Goal: Task Accomplishment & Management: Manage account settings

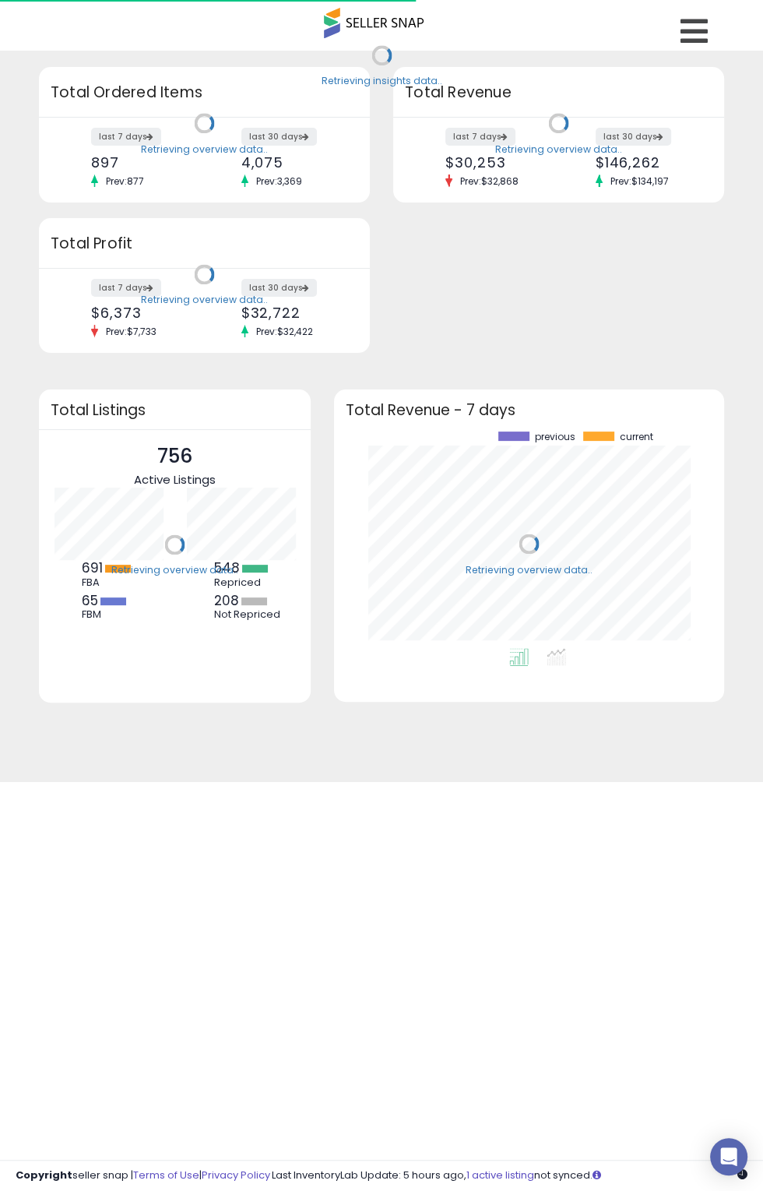
scroll to position [217, 358]
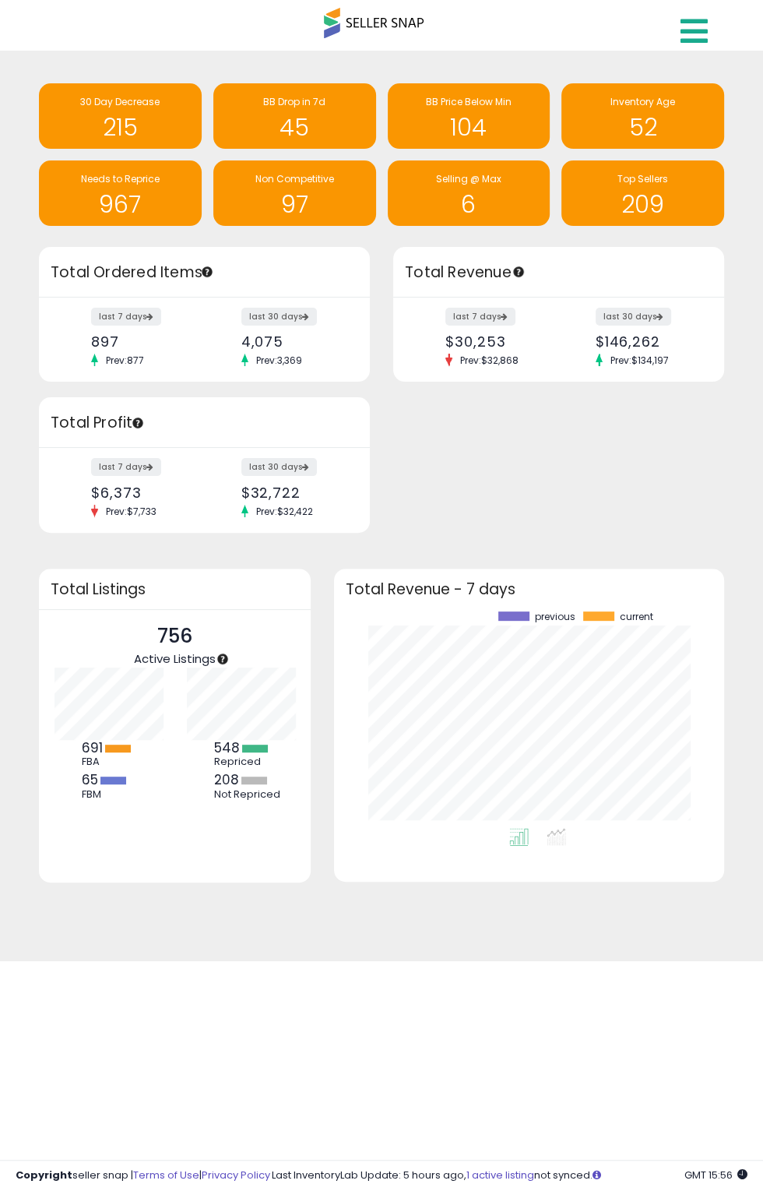
click at [698, 31] on icon at bounding box center [694, 31] width 27 height 31
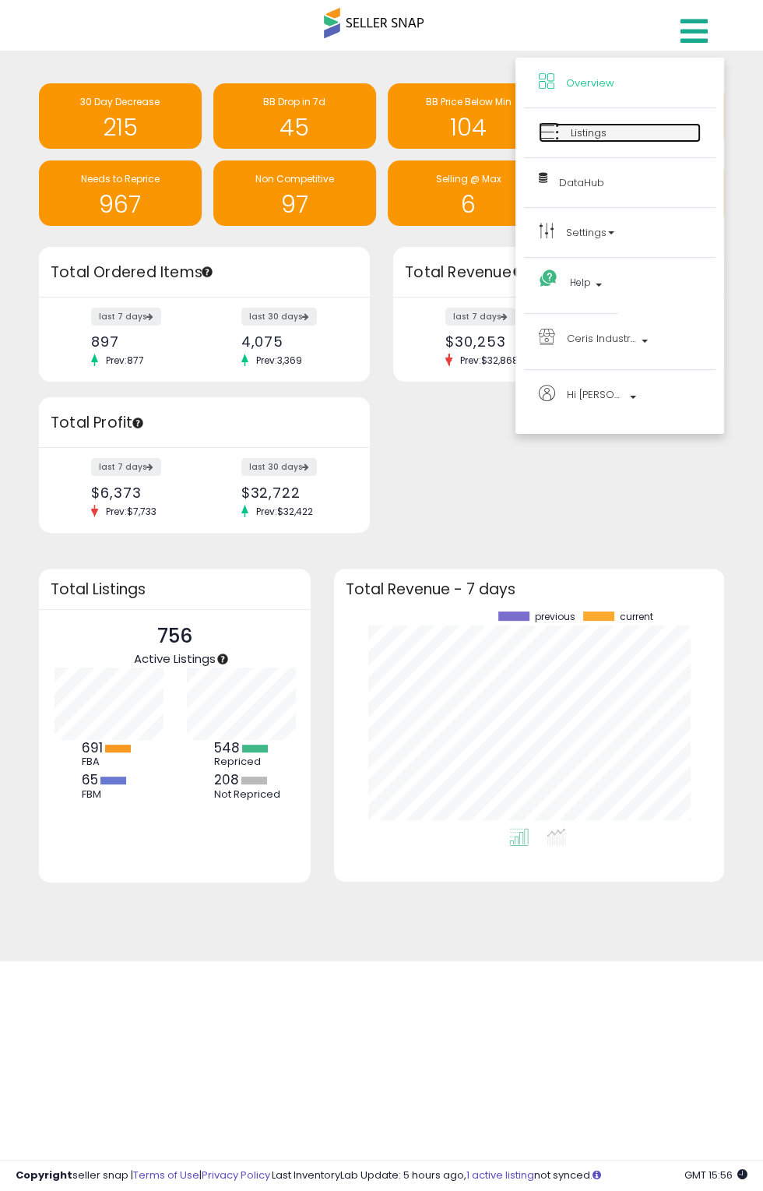
click at [646, 139] on link "Listings" at bounding box center [620, 132] width 162 height 19
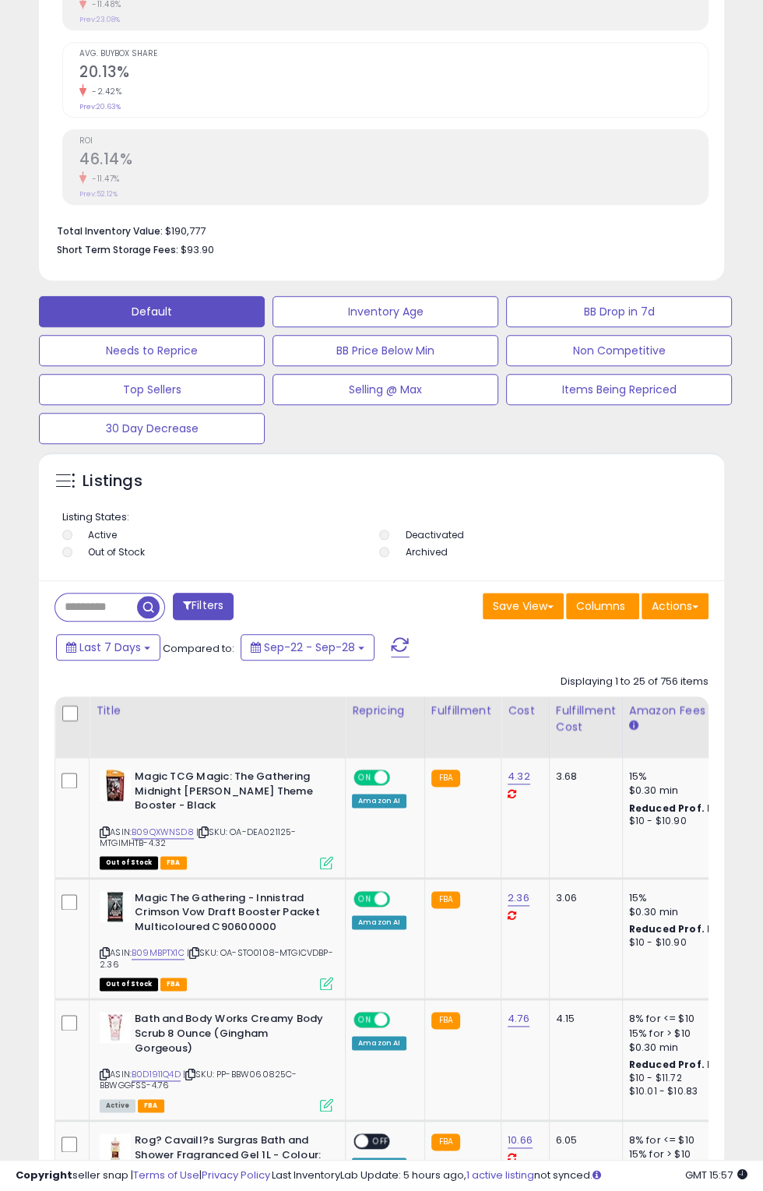
scroll to position [742, 0]
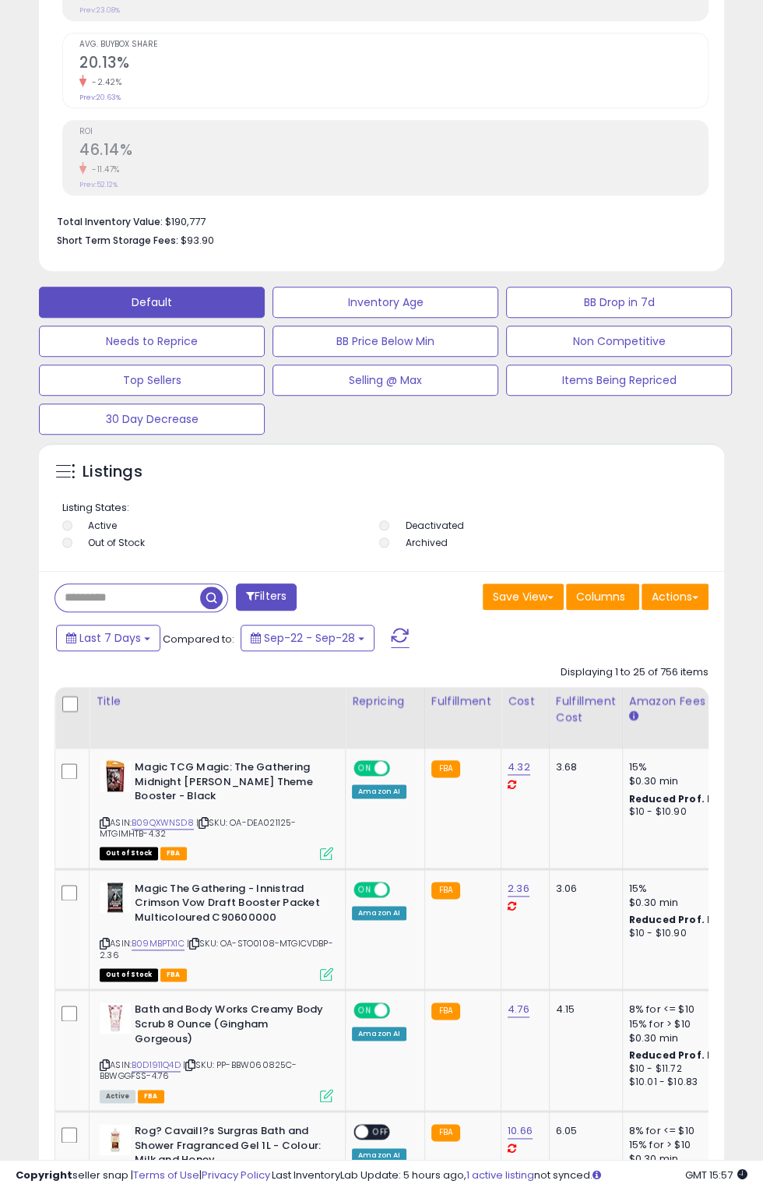
paste input "**********"
type input "**********"
click at [265, 611] on button "Filters" at bounding box center [266, 596] width 61 height 27
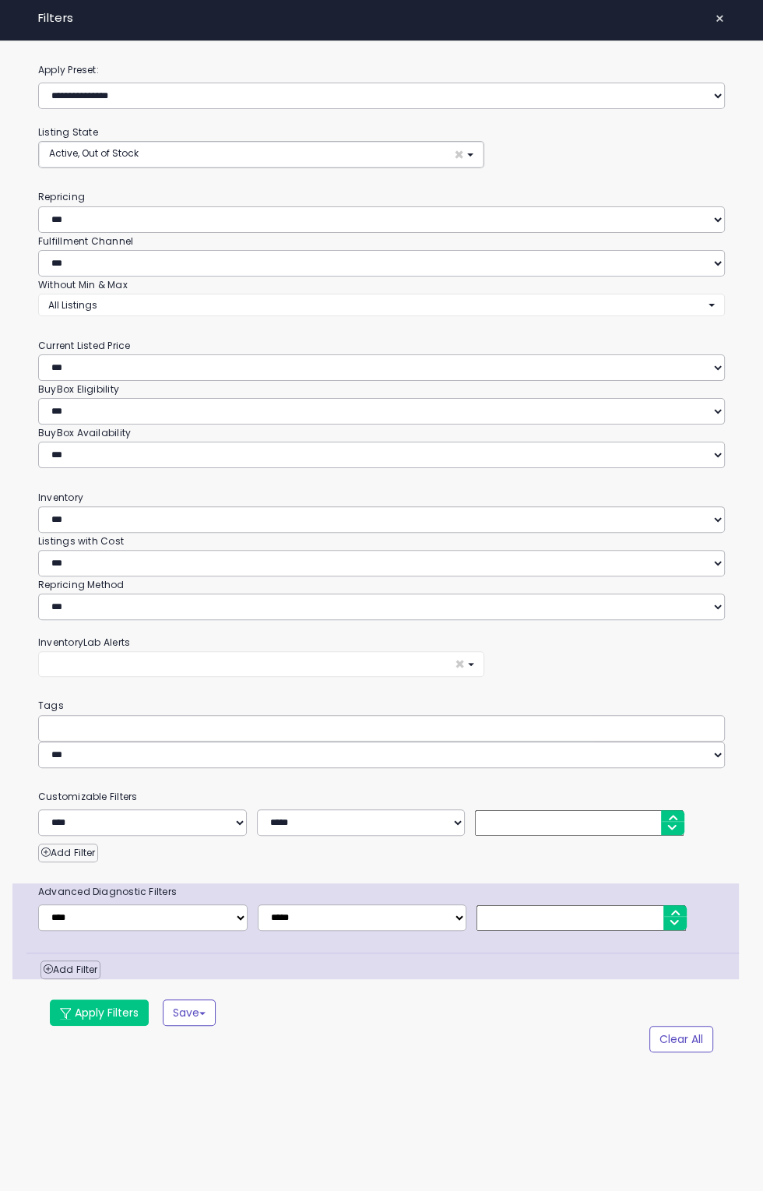
click at [717, 16] on span "×" at bounding box center [720, 19] width 10 height 22
click at [717, 16] on link at bounding box center [696, 27] width 55 height 55
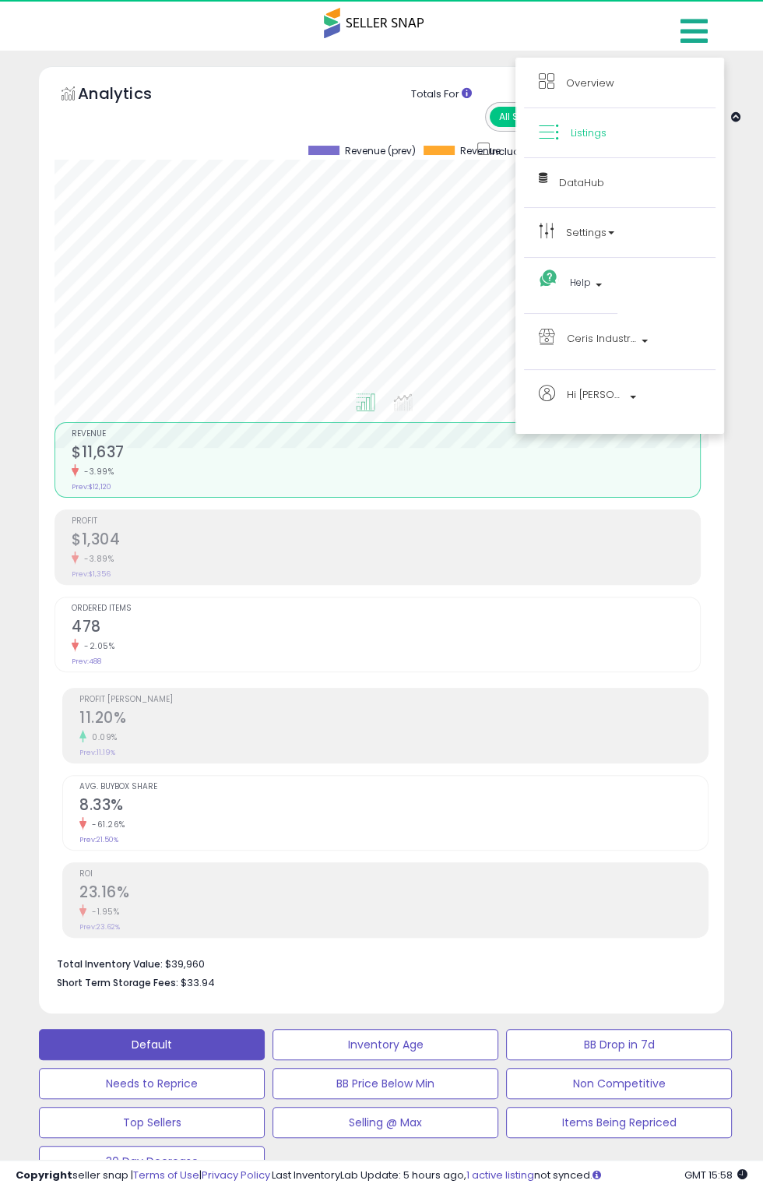
click at [713, 28] on div at bounding box center [381, 595] width 763 height 1191
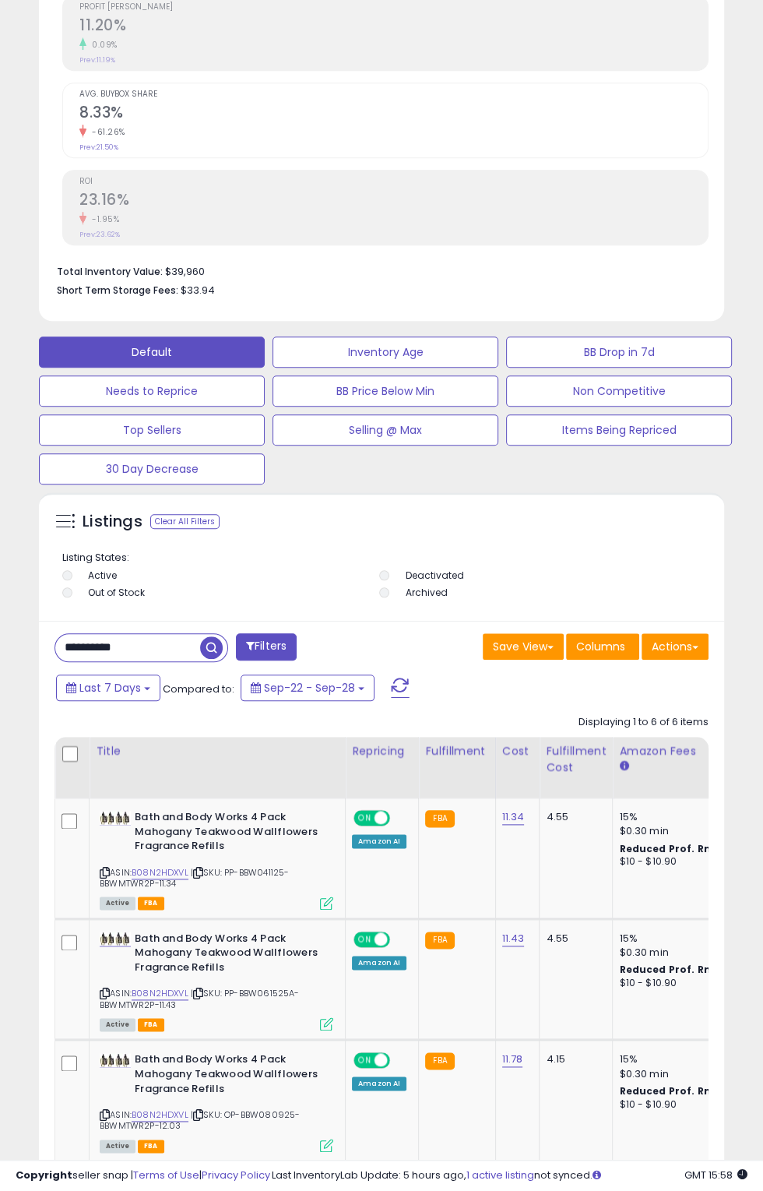
scroll to position [700, 0]
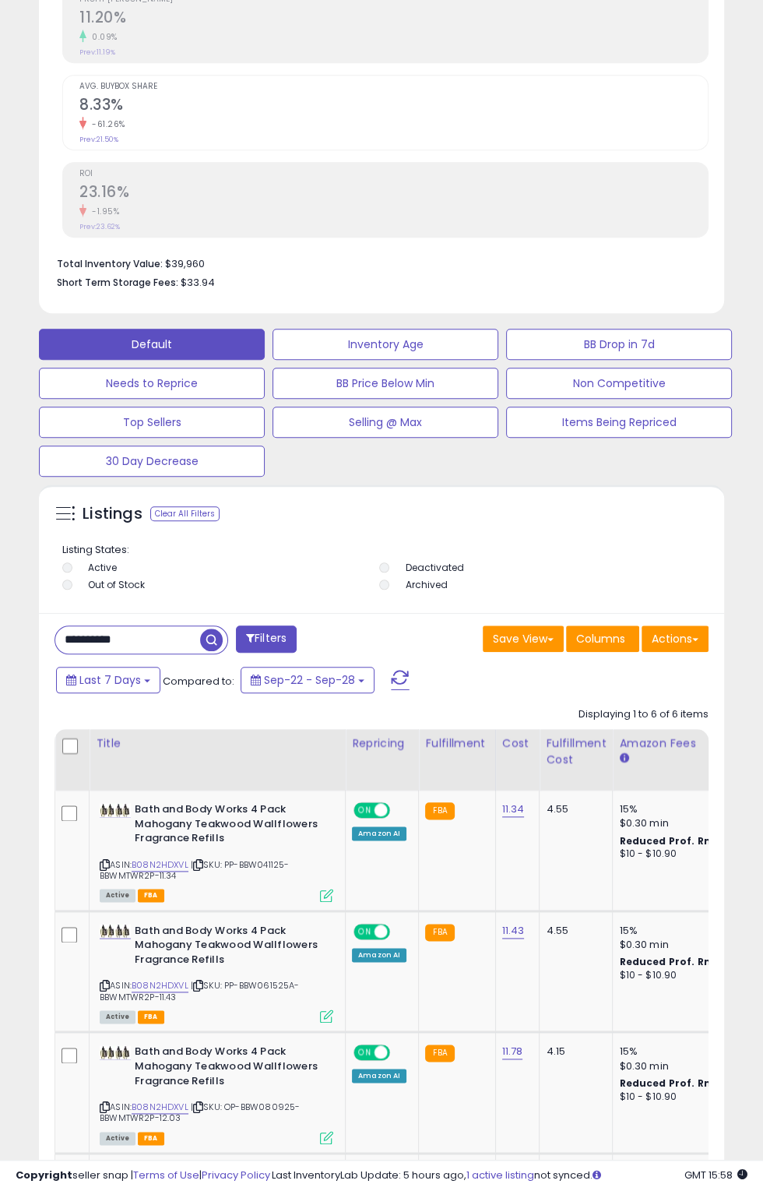
click at [203, 642] on span "button" at bounding box center [211, 640] width 23 height 23
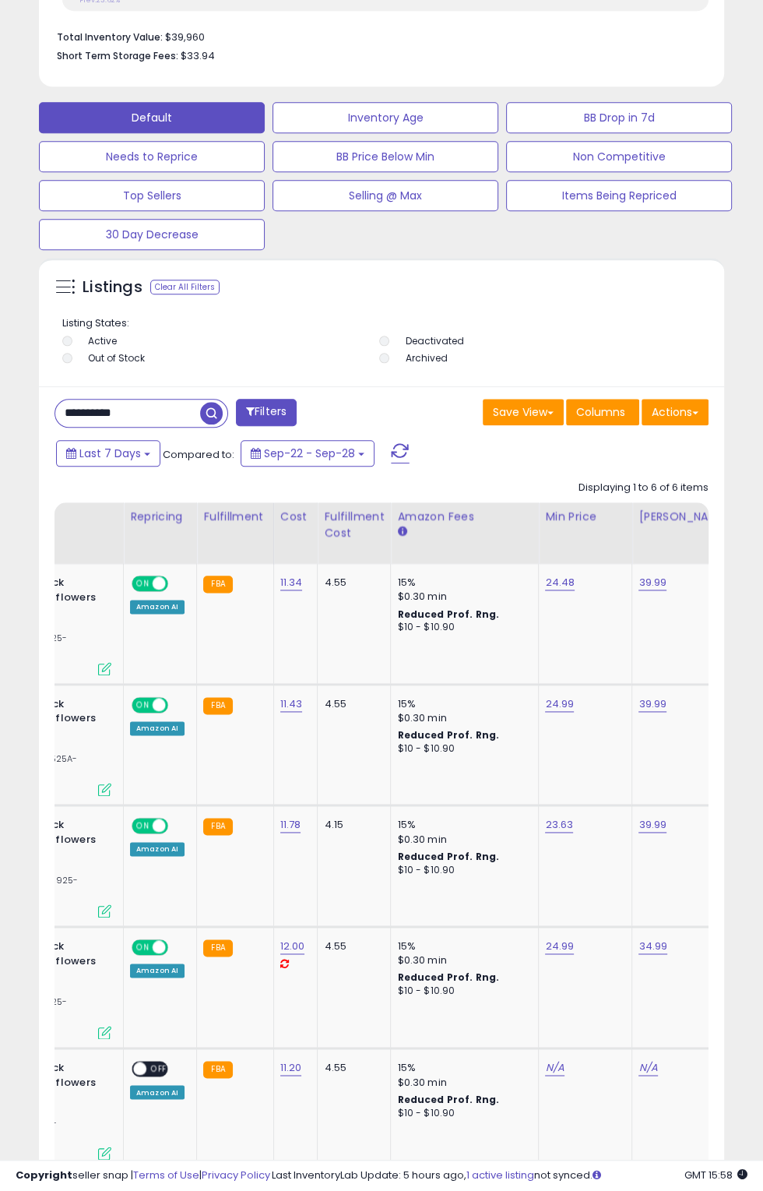
scroll to position [0, 0]
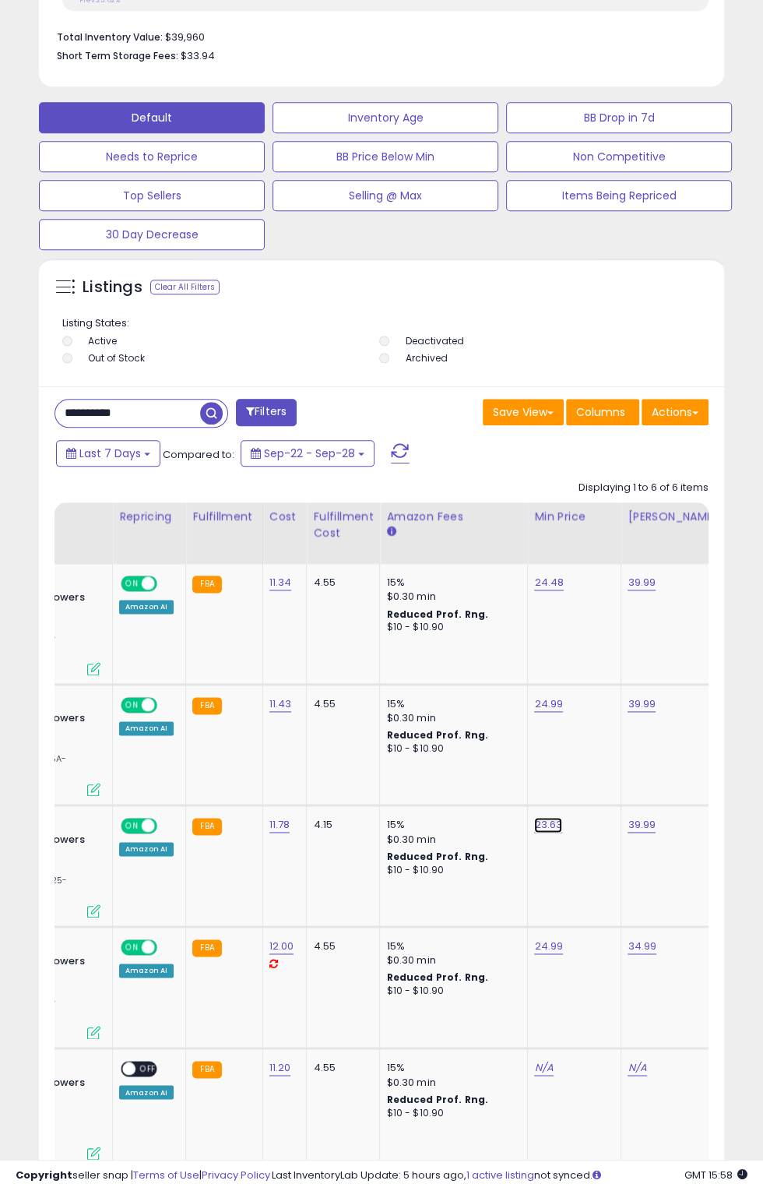
click at [550, 828] on link "23.63" at bounding box center [548, 825] width 28 height 16
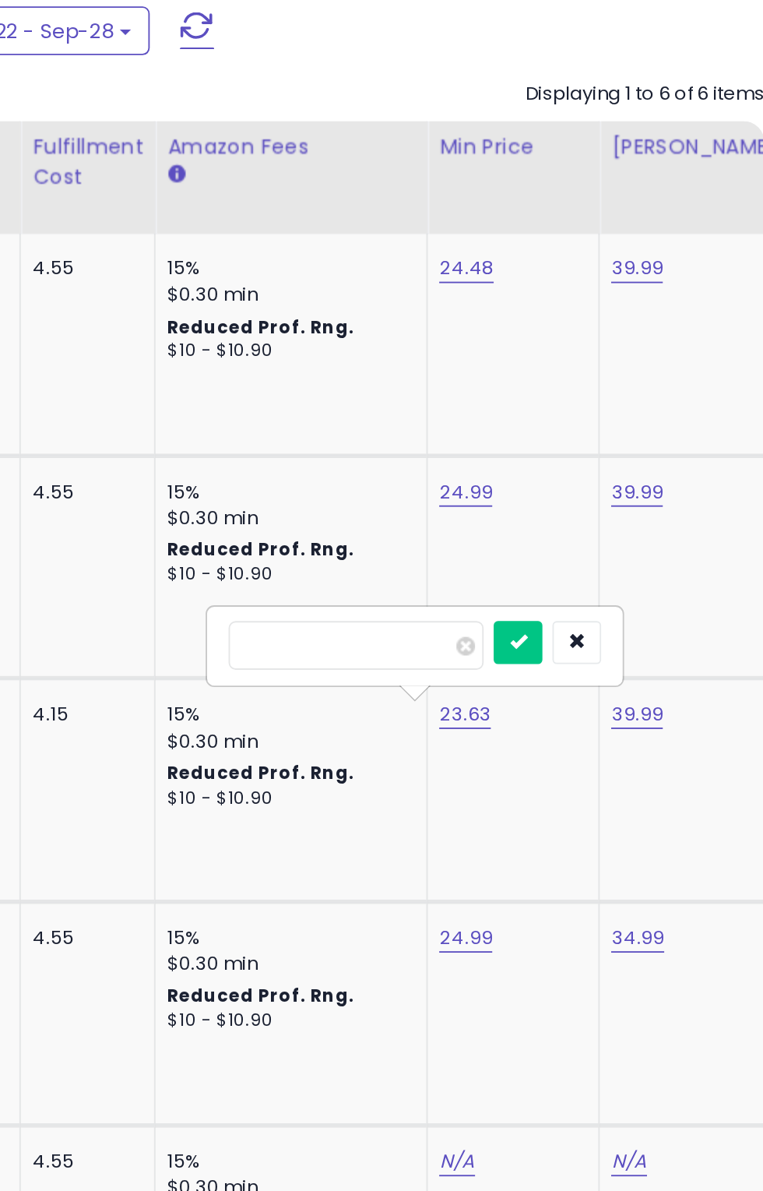
scroll to position [1012, 0]
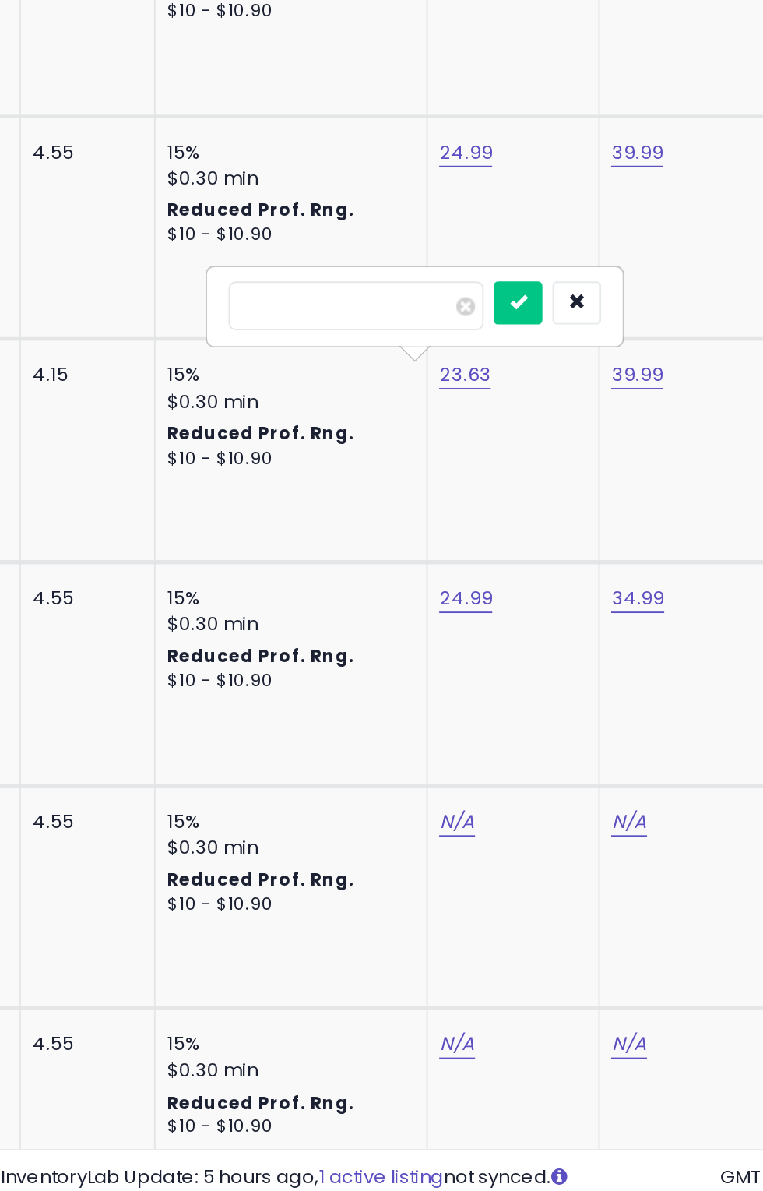
type input "*****"
click at [588, 706] on button "submit" at bounding box center [575, 699] width 26 height 23
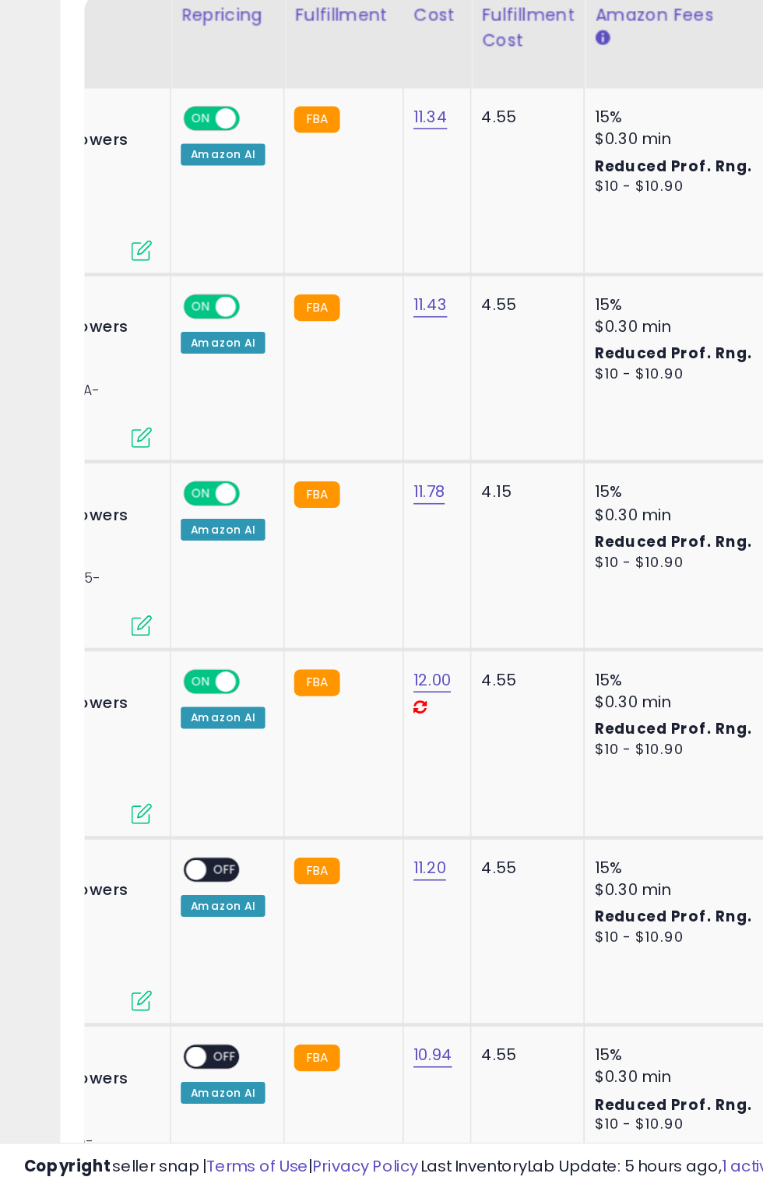
scroll to position [0, 234]
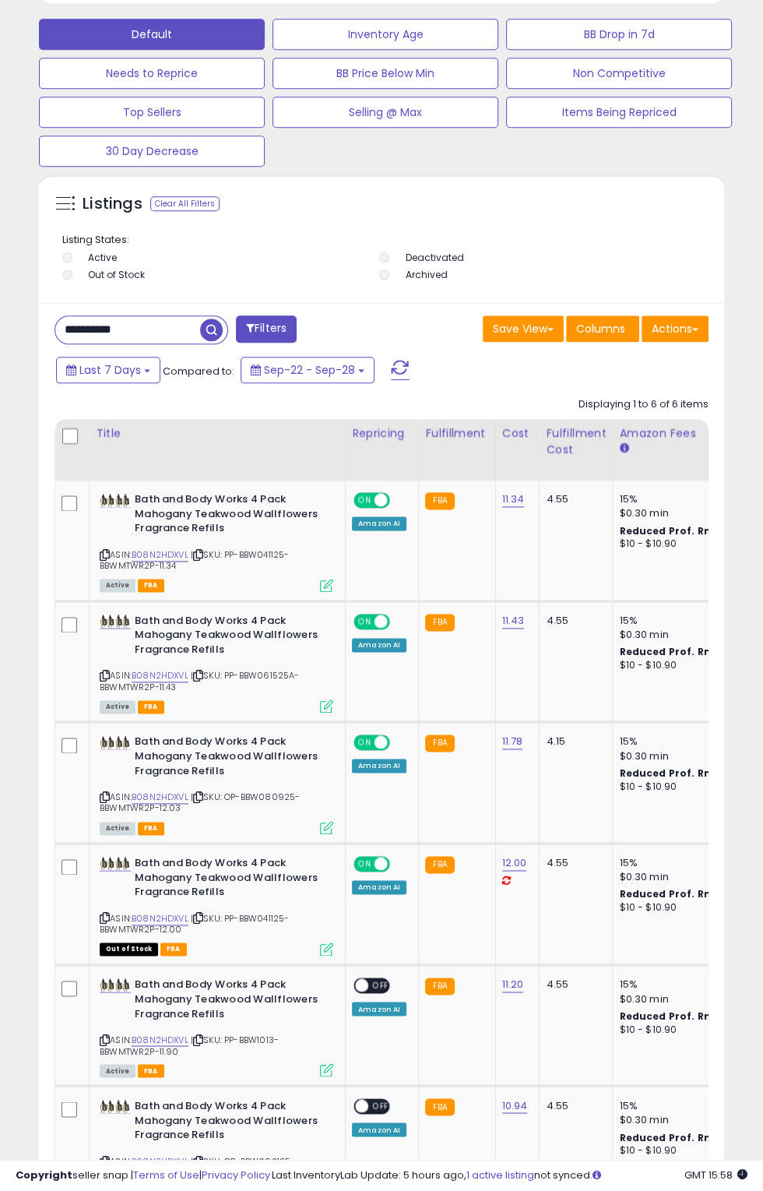
click at [332, 828] on icon at bounding box center [326, 827] width 13 height 13
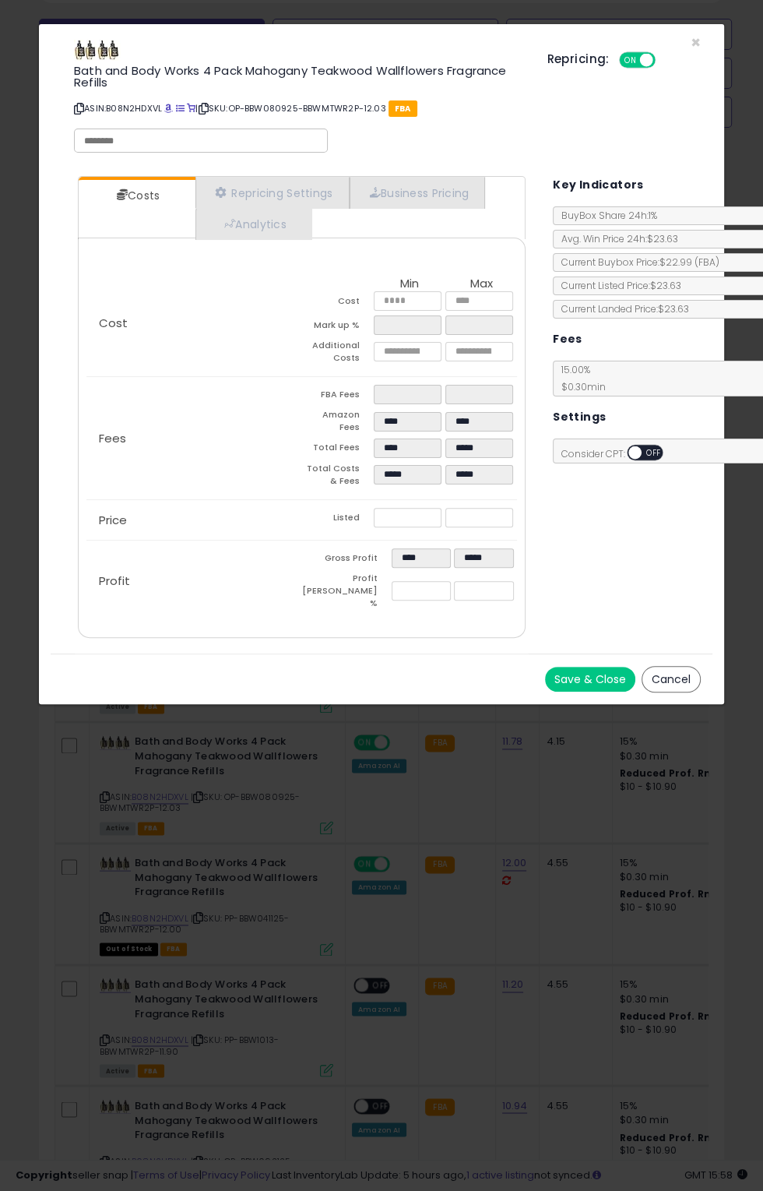
click at [674, 666] on button "Cancel" at bounding box center [671, 679] width 59 height 26
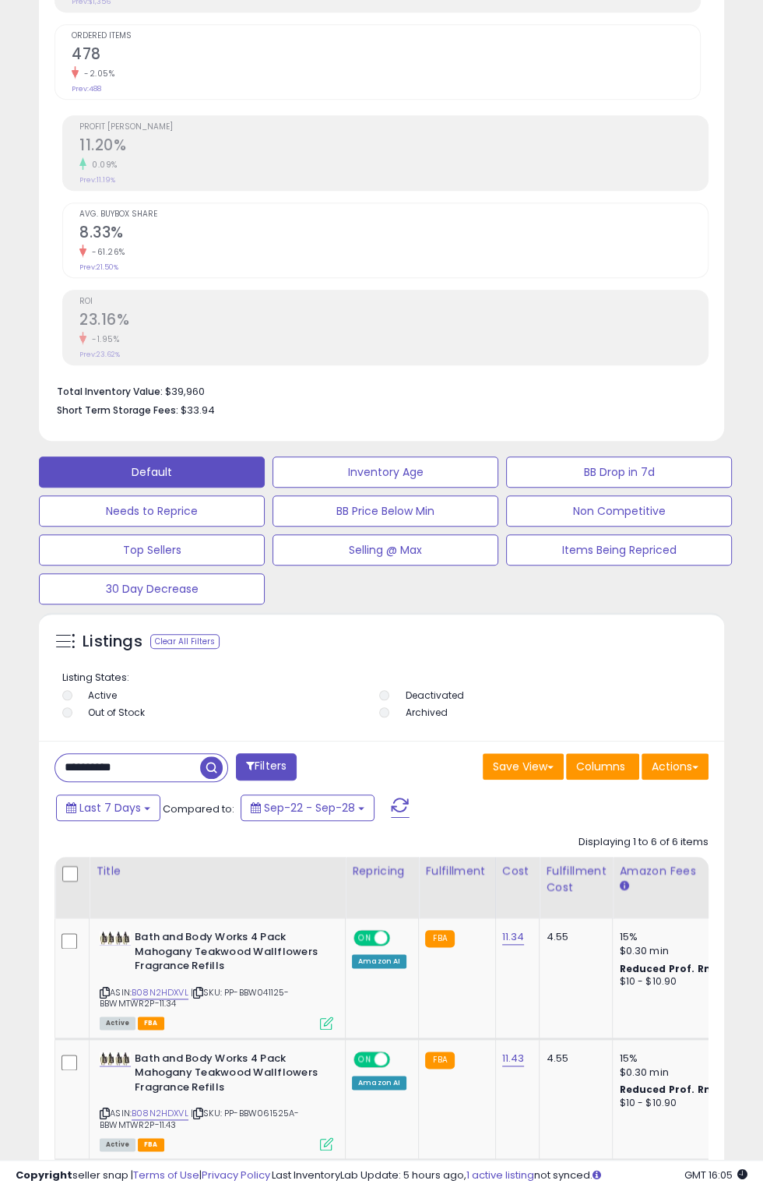
scroll to position [0, 0]
